Goal: Transaction & Acquisition: Purchase product/service

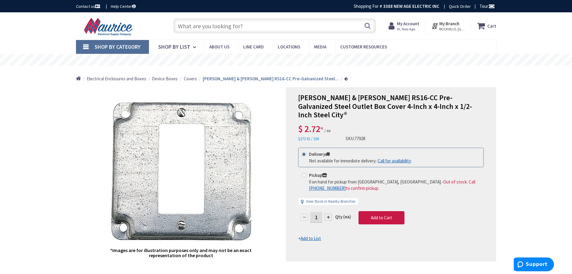
click at [188, 28] on input "text" at bounding box center [274, 25] width 203 height 15
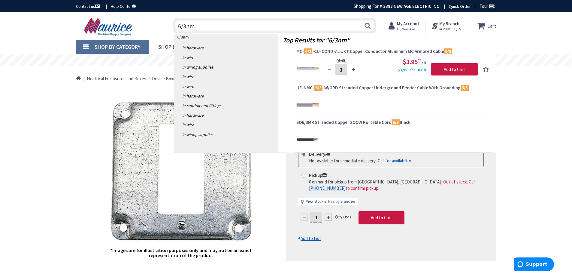
type input "6/3nm"
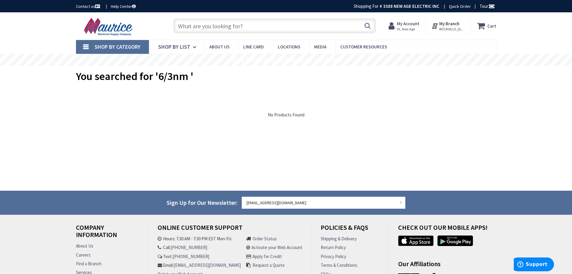
click at [243, 26] on input "text" at bounding box center [274, 25] width 203 height 15
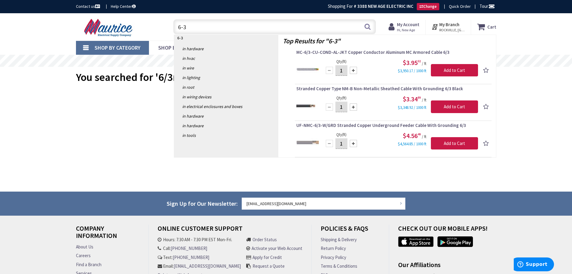
type input "6-3"
